Goal: Use online tool/utility: Utilize a website feature to perform a specific function

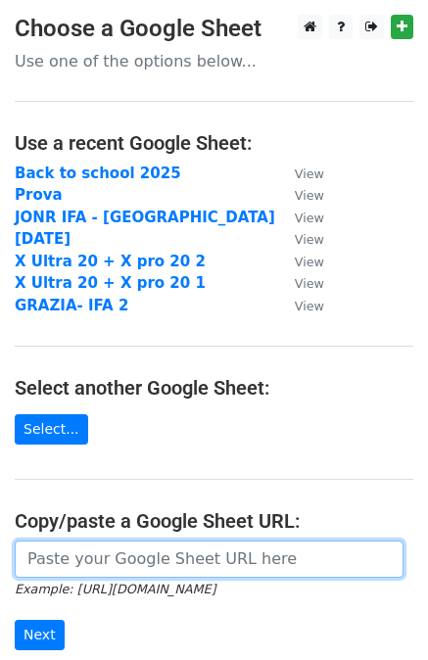
click at [90, 553] on input "url" at bounding box center [209, 559] width 389 height 37
paste input "[URL][DOMAIN_NAME]"
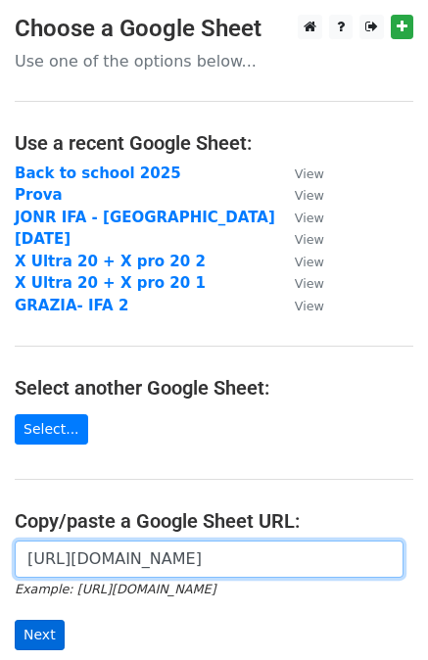
type input "[URL][DOMAIN_NAME]"
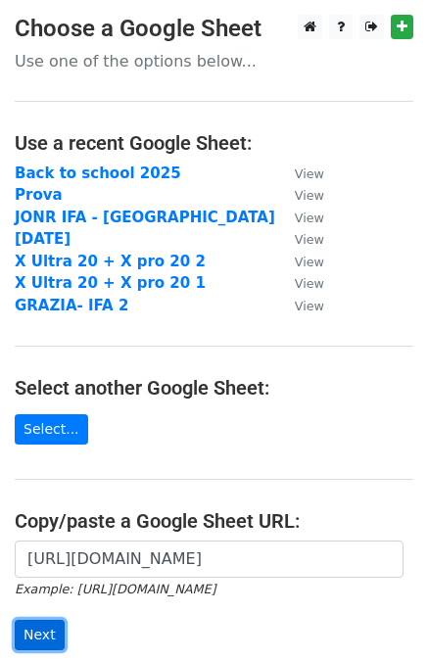
click at [32, 628] on input "Next" at bounding box center [40, 635] width 50 height 30
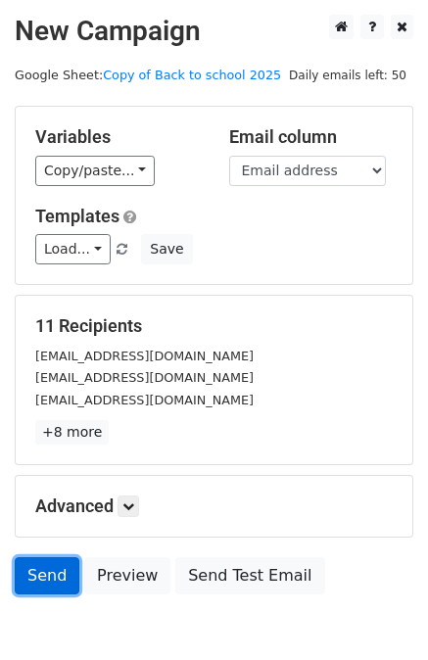
click at [37, 563] on link "Send" at bounding box center [47, 575] width 65 height 37
